Goal: Information Seeking & Learning: Learn about a topic

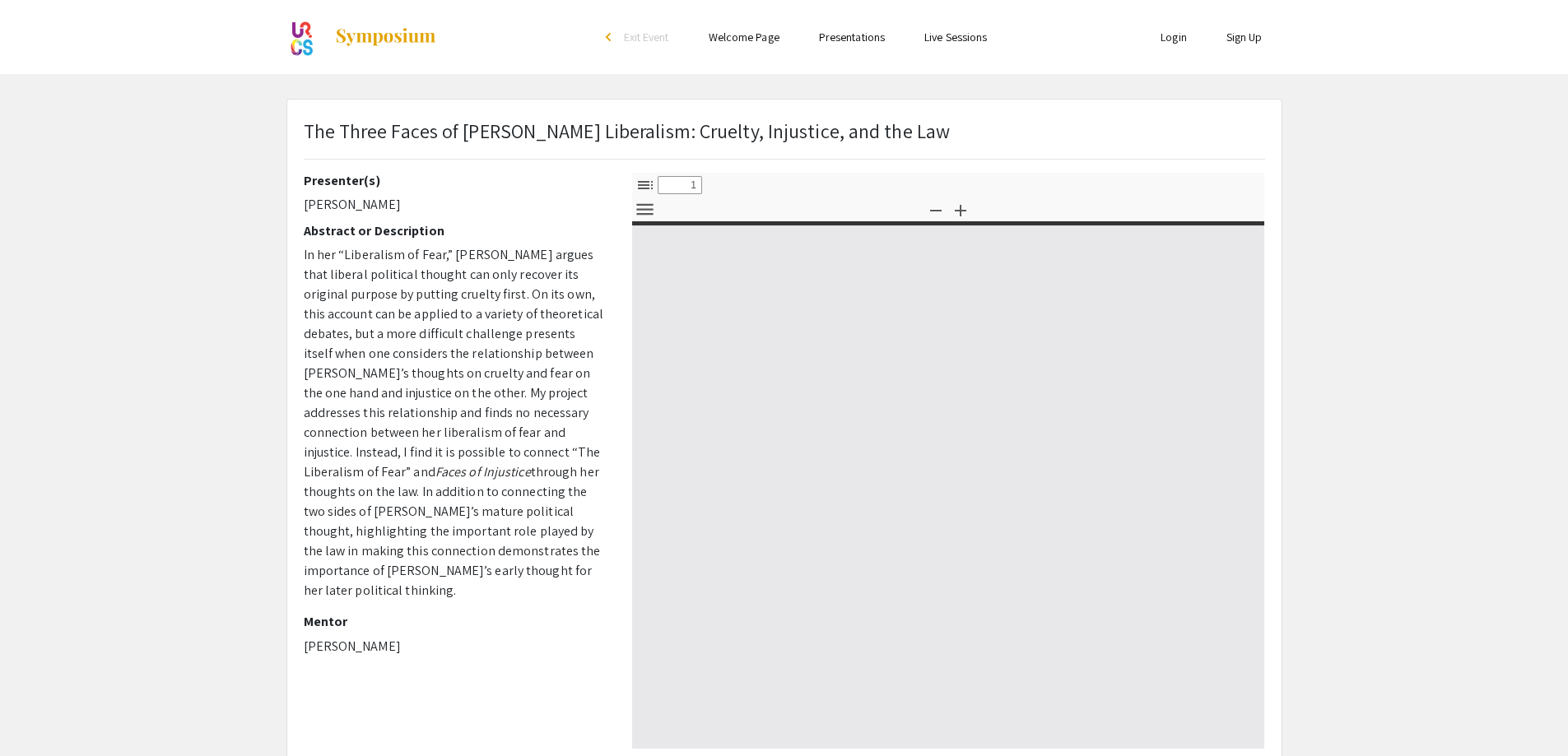
select select "custom"
type input "0"
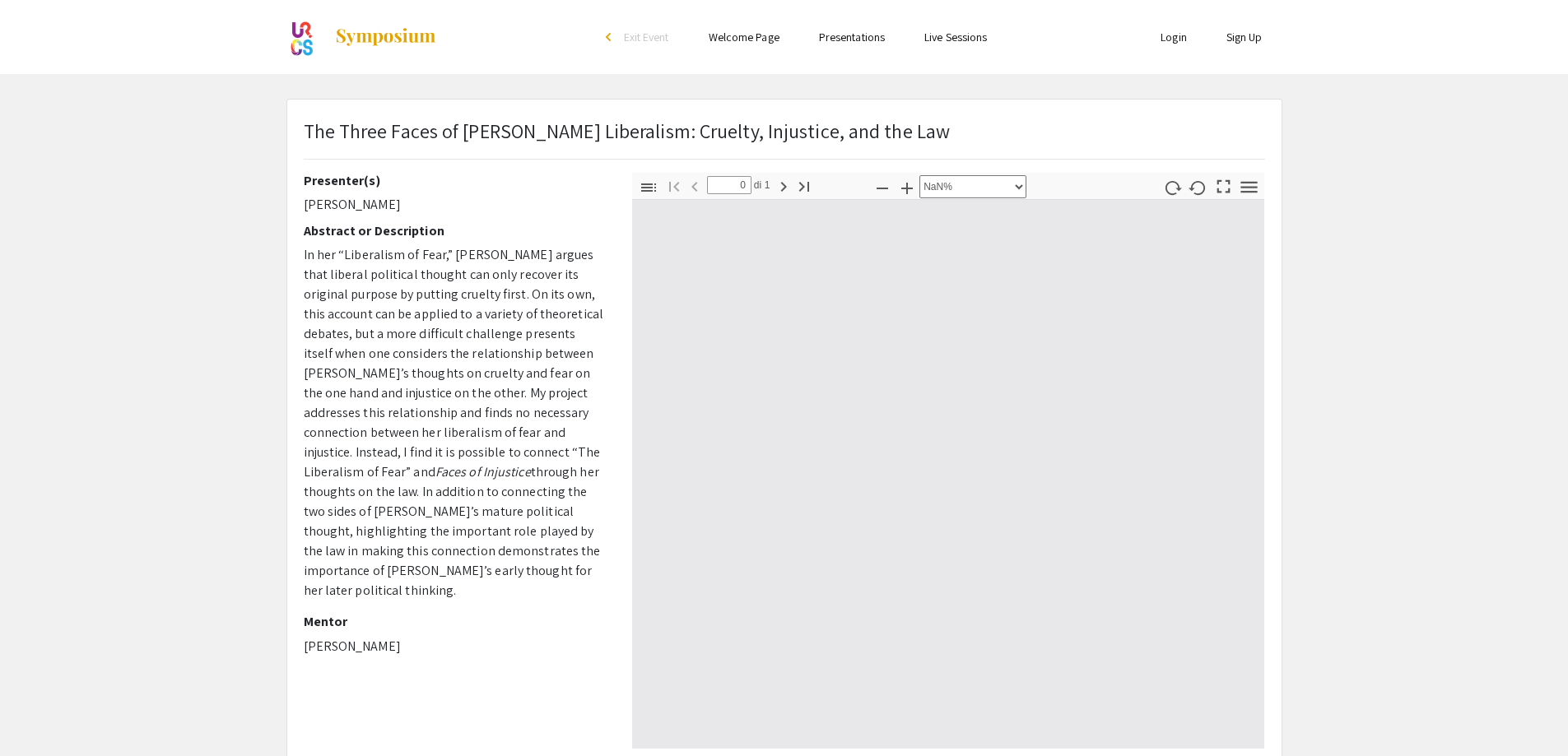
select select "auto"
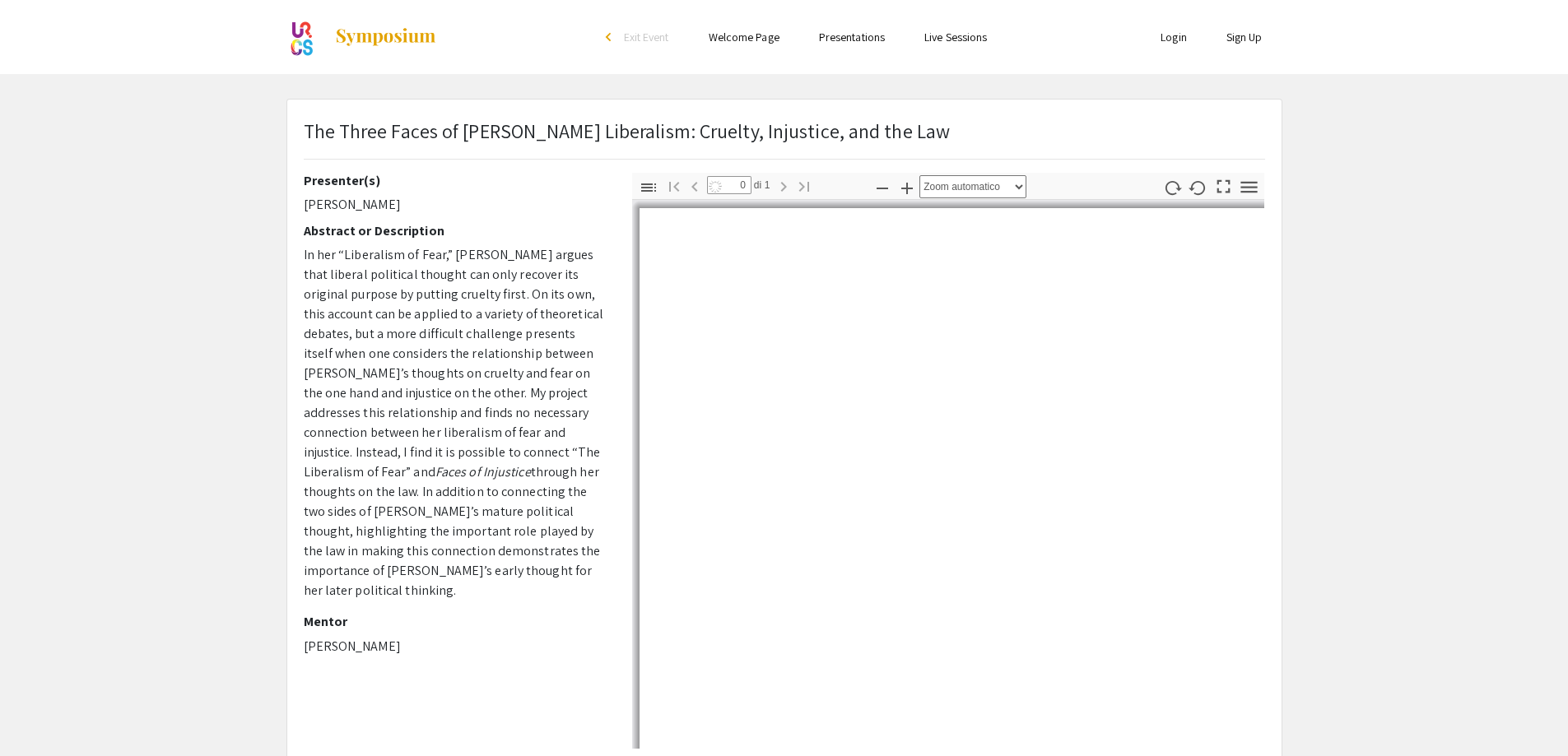
type input "1"
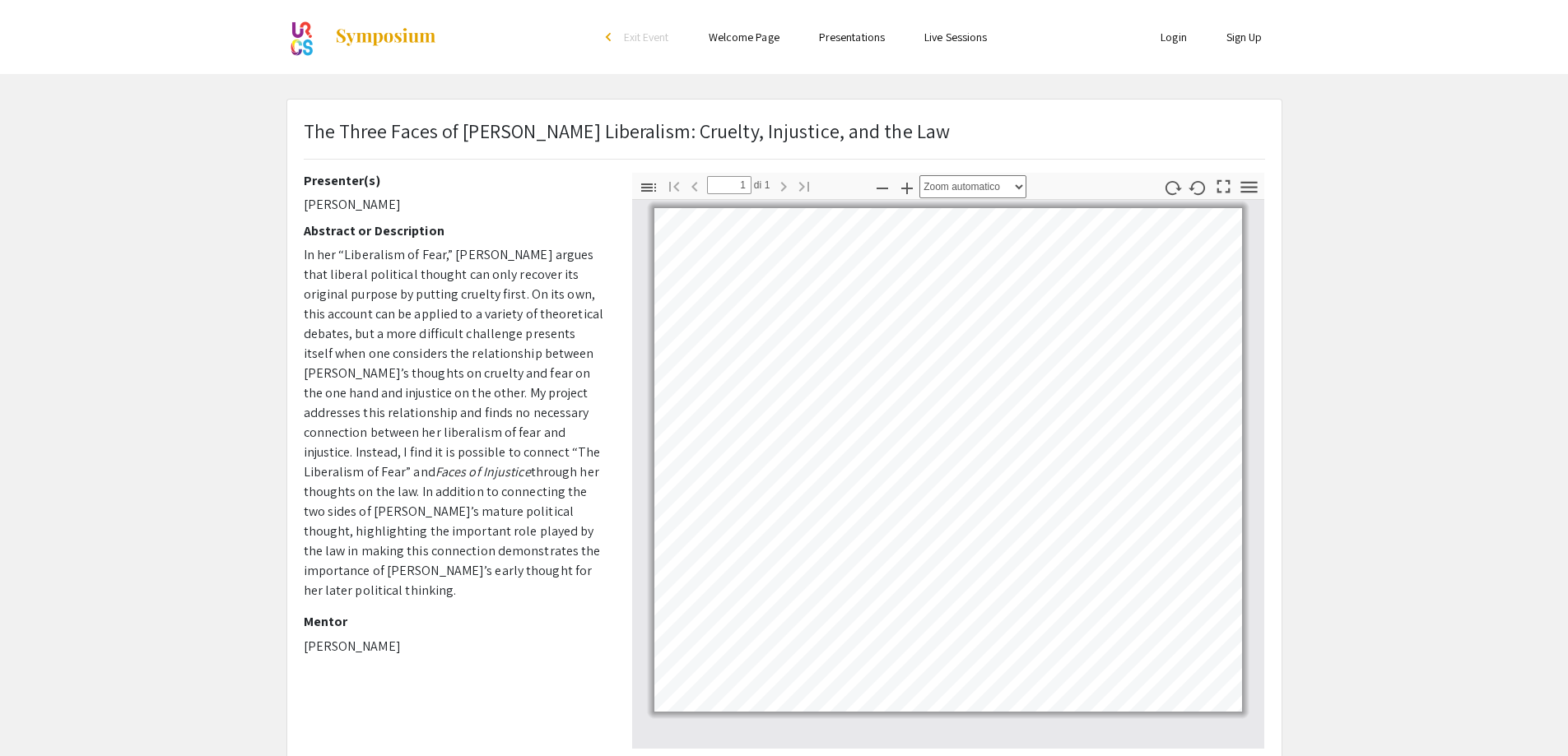
select select "page-width"
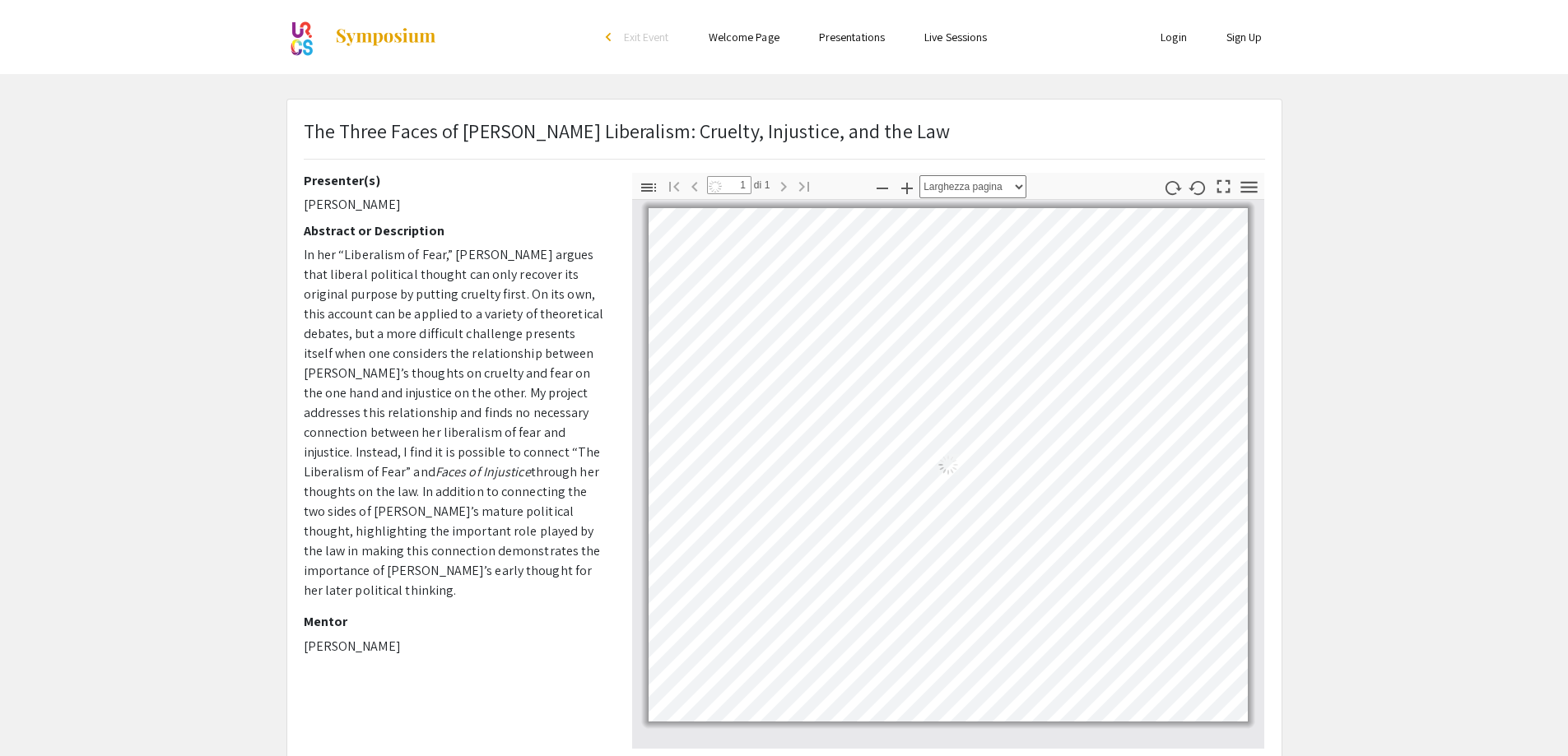
click at [461, 340] on p "In her “Liberalism of Fear,” [PERSON_NAME] argues that liberal political though…" at bounding box center [455, 423] width 303 height 356
click at [426, 128] on p "The Three Faces of [PERSON_NAME] Liberalism: Cruelty, Injustice, and the Law" at bounding box center [626, 131] width 647 height 29
drag, startPoint x: 428, startPoint y: 129, endPoint x: 415, endPoint y: 116, distance: 18.4
click at [429, 130] on p "The Three Faces of [PERSON_NAME] Liberalism: Cruelty, Injustice, and the Law" at bounding box center [626, 131] width 647 height 29
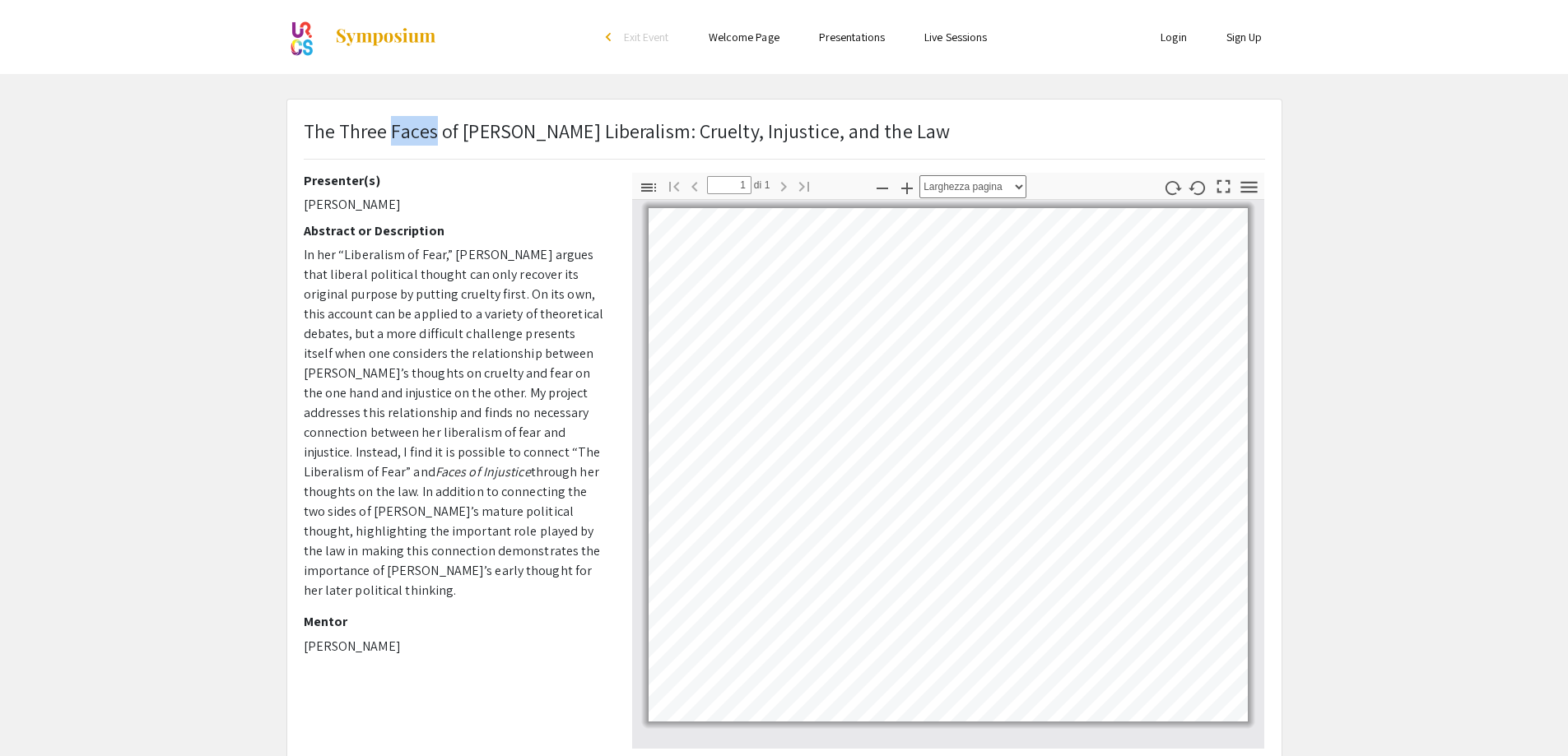
click at [374, 27] on img at bounding box center [385, 36] width 103 height 19
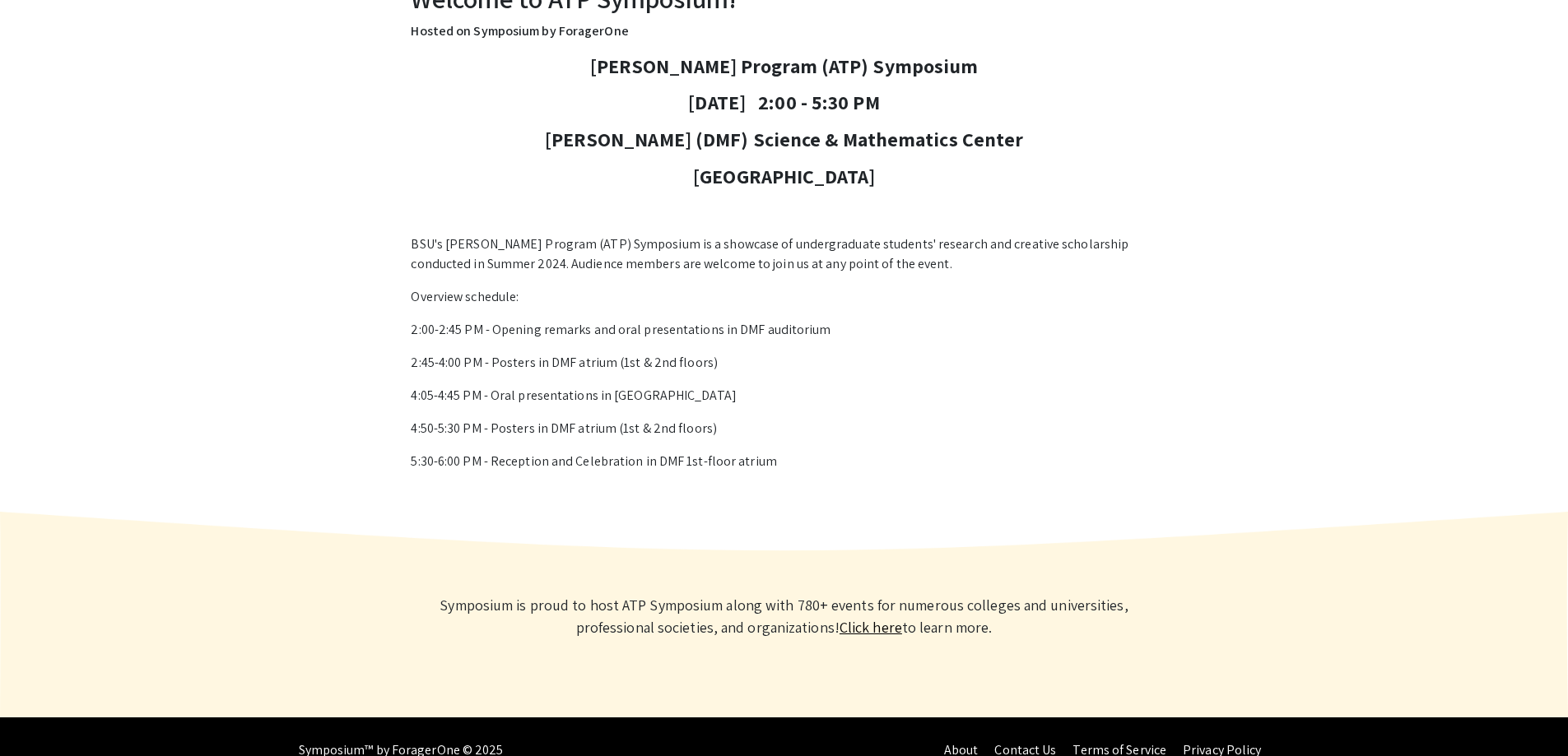
scroll to position [509, 0]
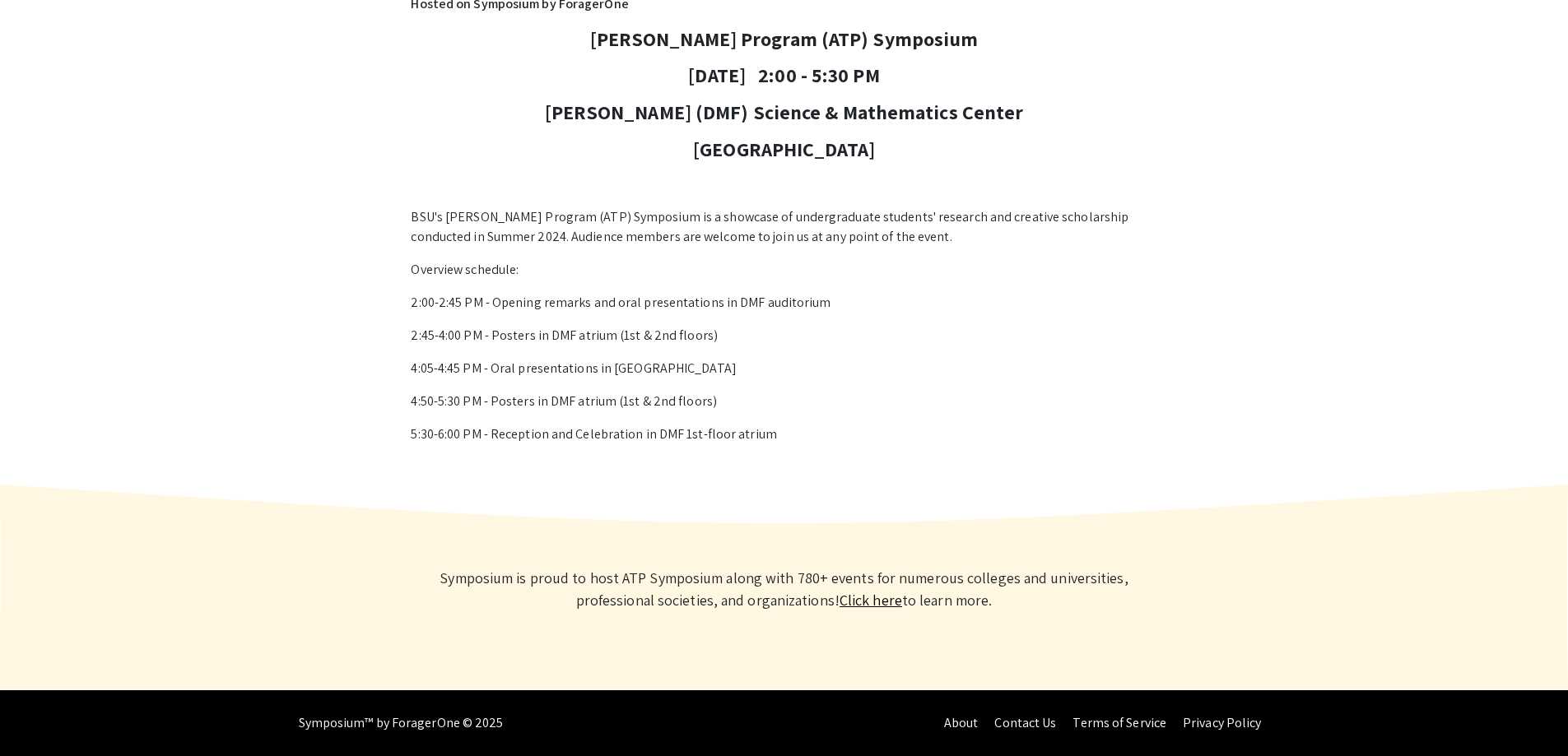
click at [857, 601] on link "Click here" at bounding box center [871, 600] width 62 height 19
click at [882, 597] on link "Click here" at bounding box center [871, 600] width 62 height 19
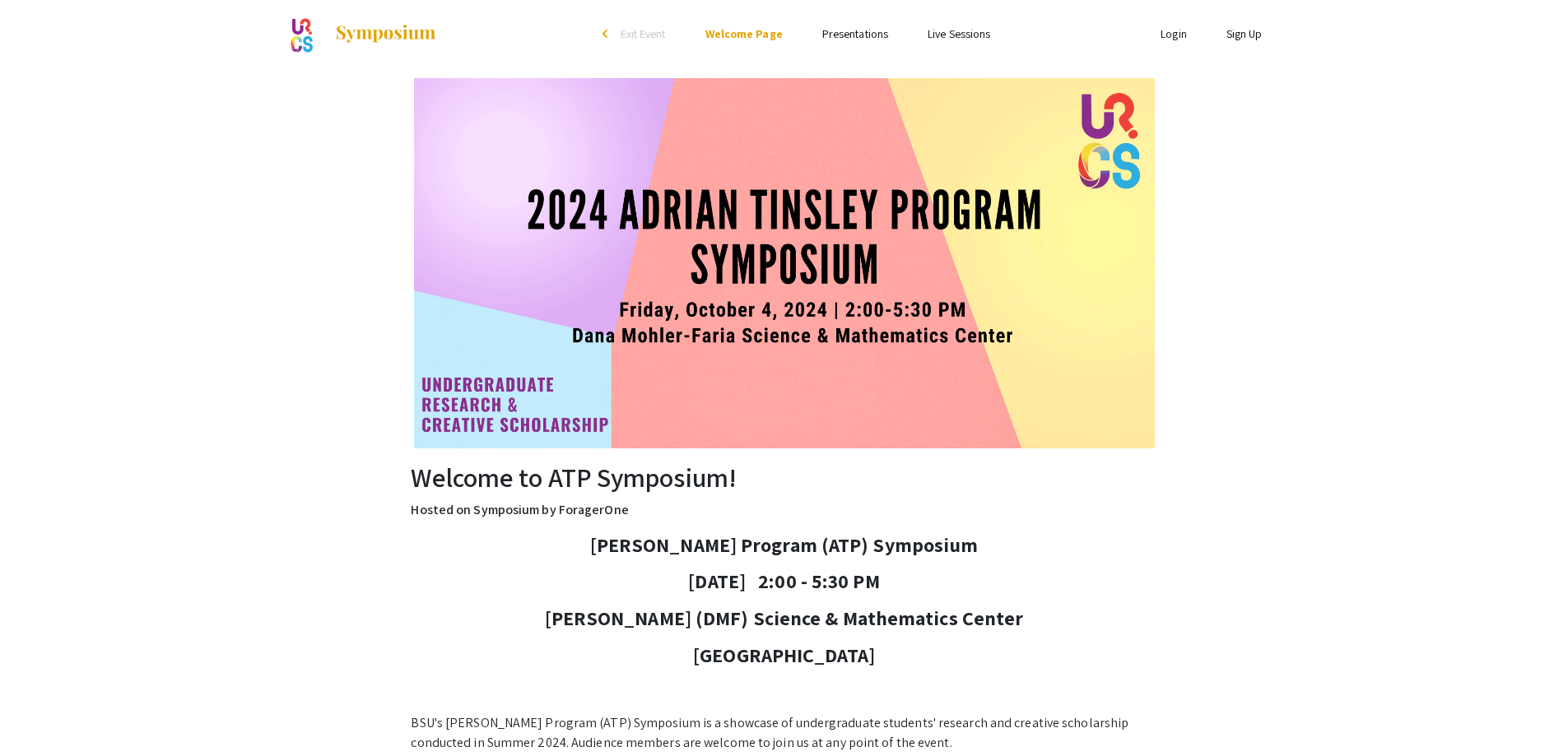
scroll to position [0, 0]
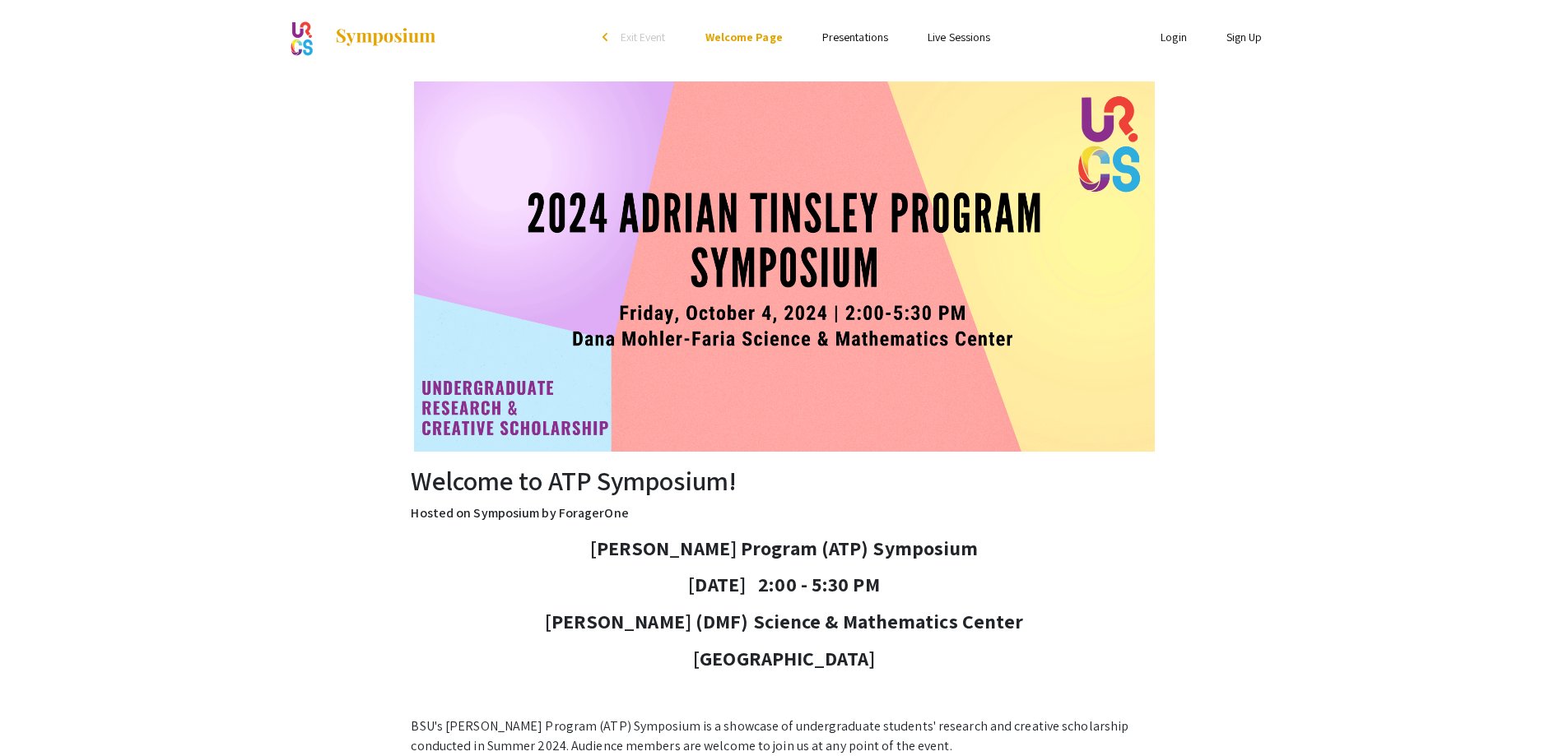
click at [867, 35] on link "Presentations" at bounding box center [855, 37] width 66 height 15
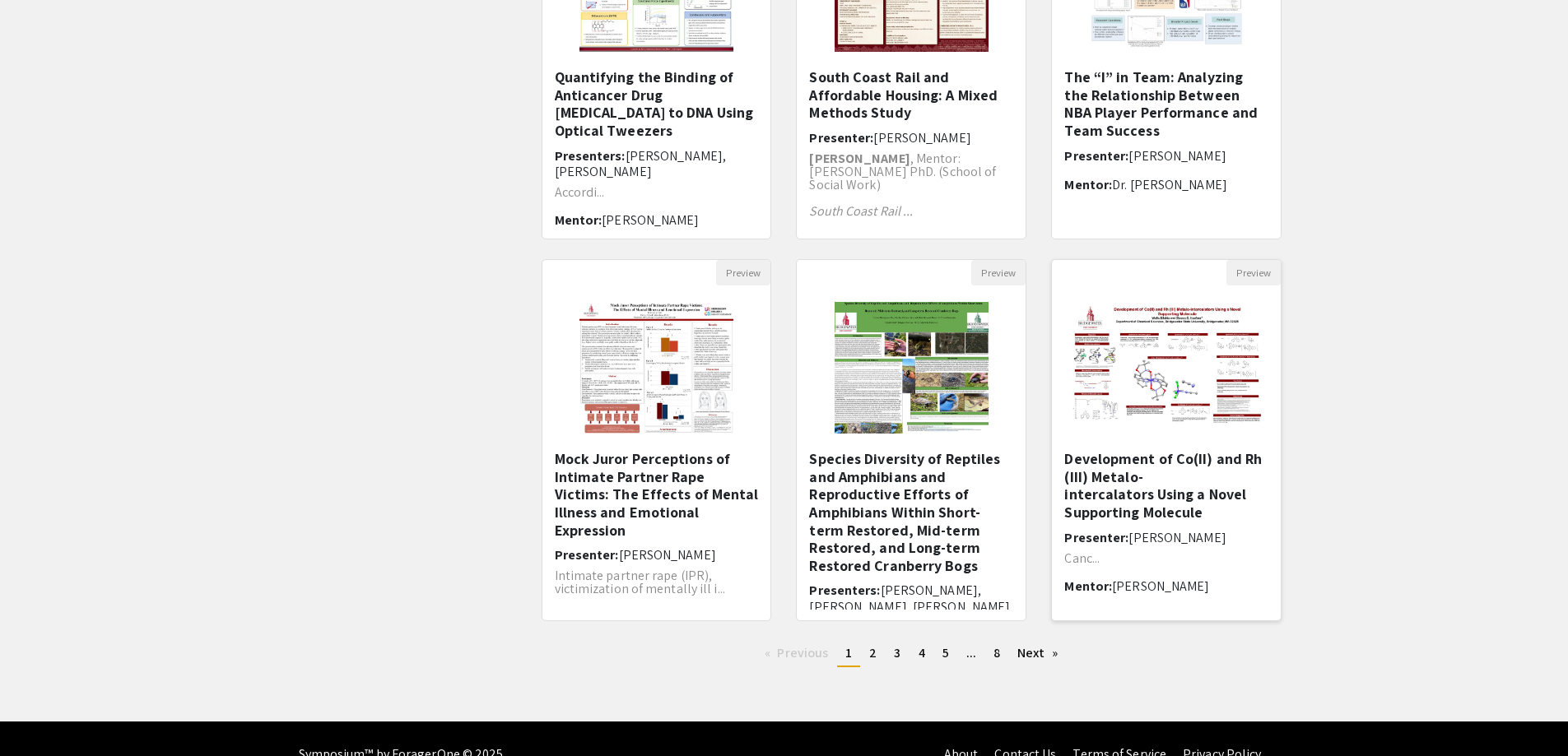
scroll to position [330, 0]
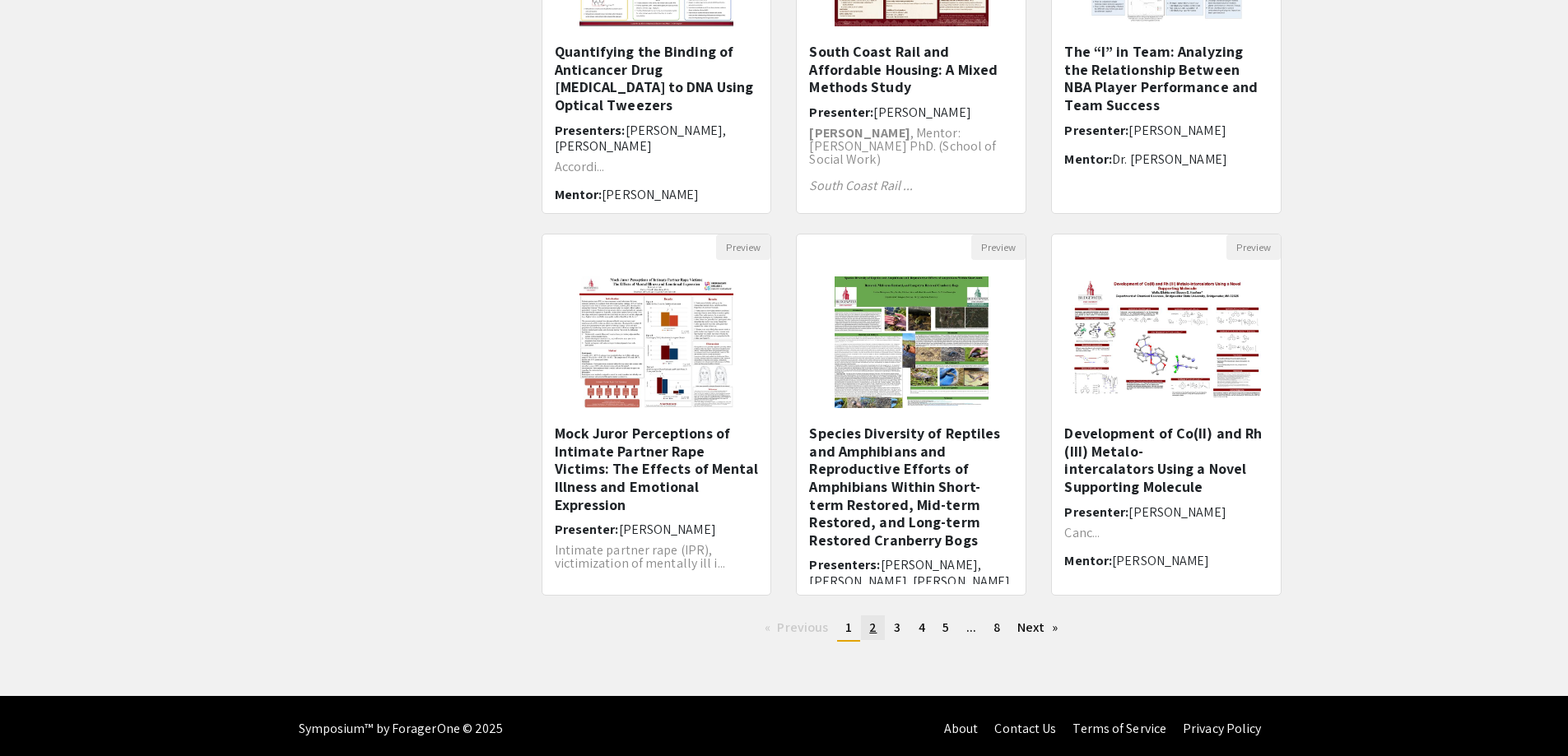
click at [876, 629] on span "2" at bounding box center [873, 627] width 8 height 18
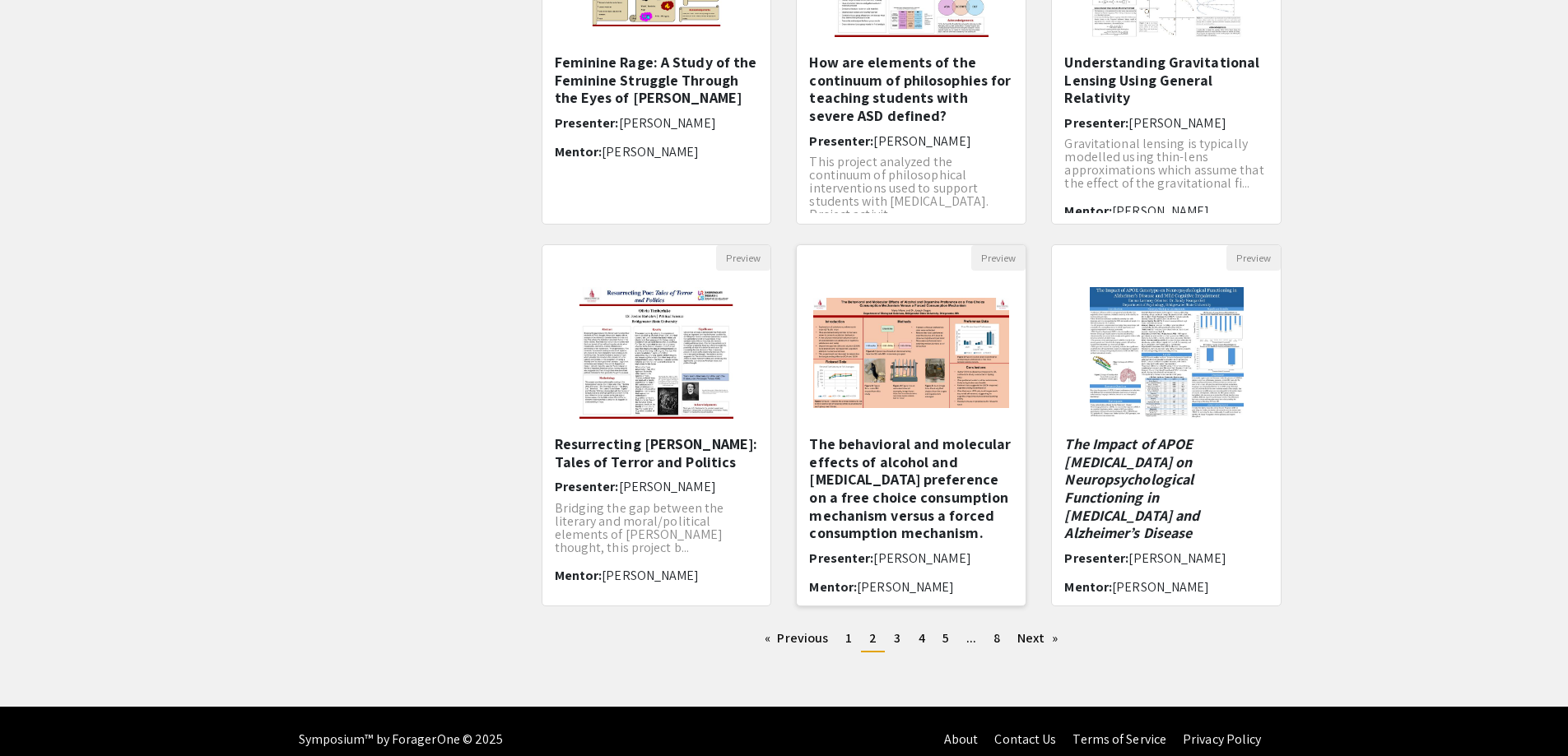
scroll to position [330, 0]
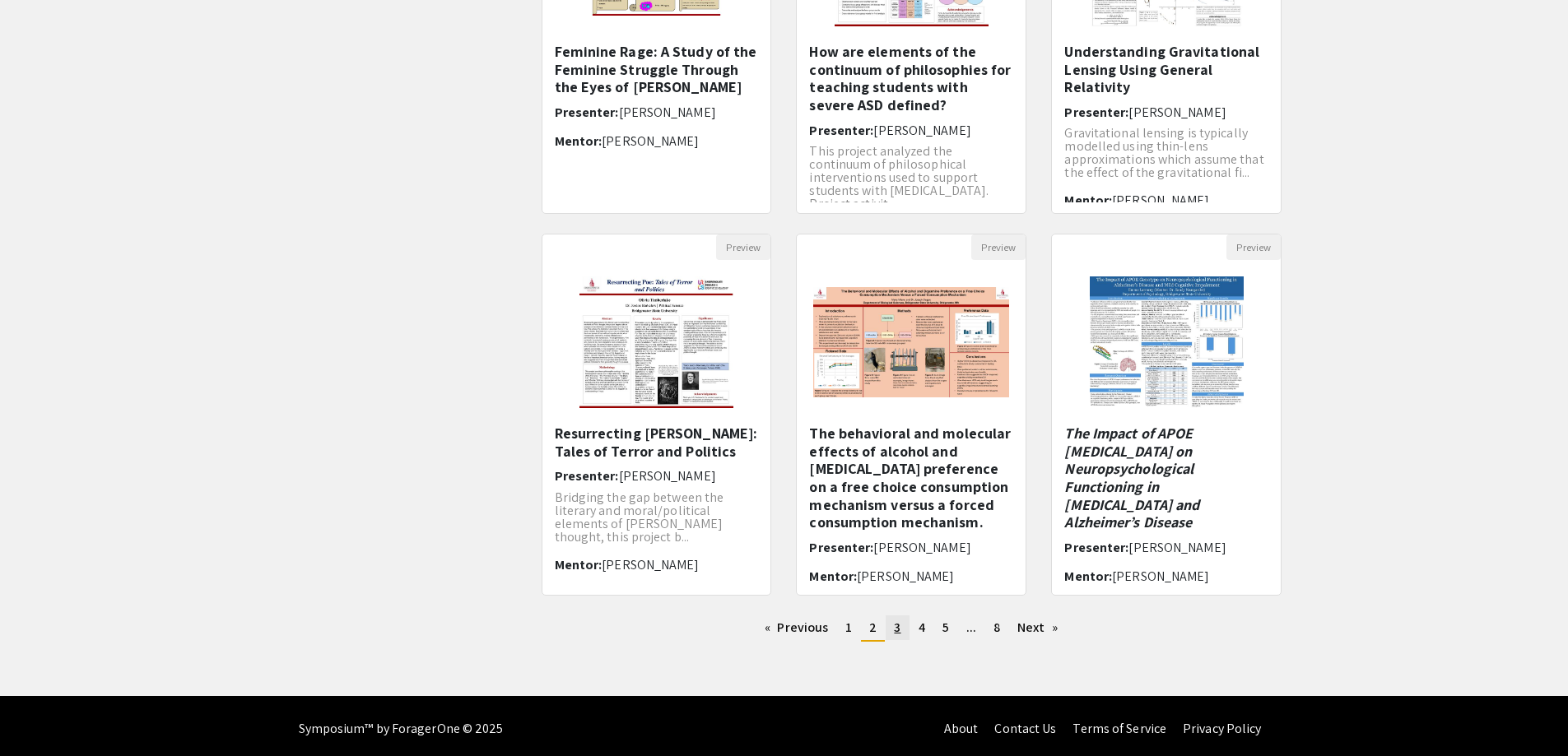
click at [895, 625] on span "3" at bounding box center [897, 627] width 7 height 18
